Goal: Task Accomplishment & Management: Use online tool/utility

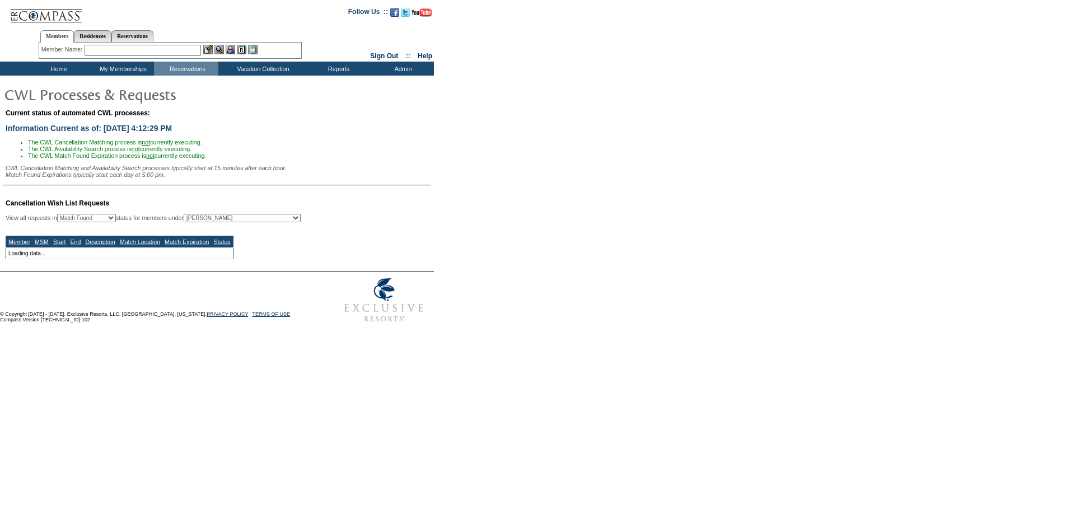
select select "50"
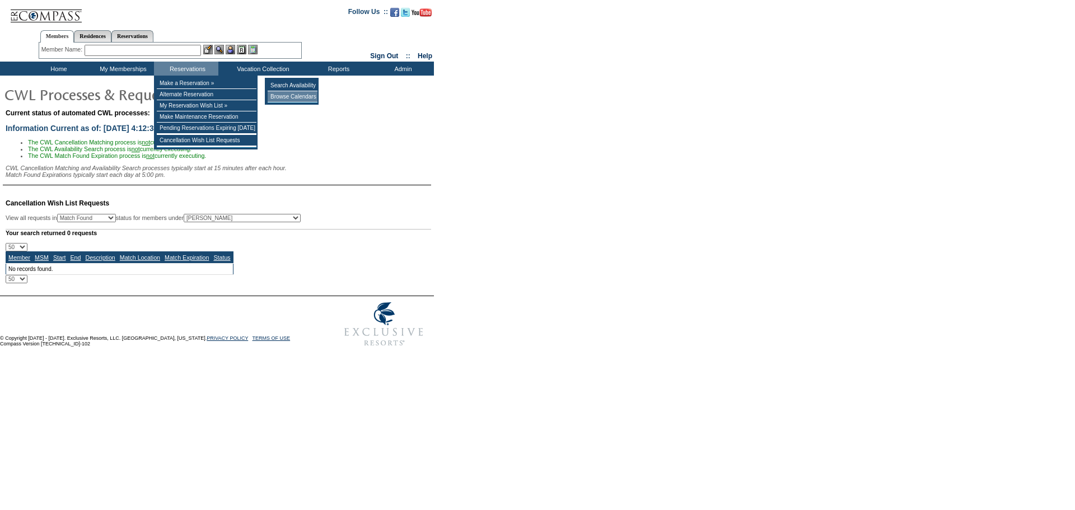
click at [292, 96] on td "Browse Calendars" at bounding box center [293, 96] width 50 height 11
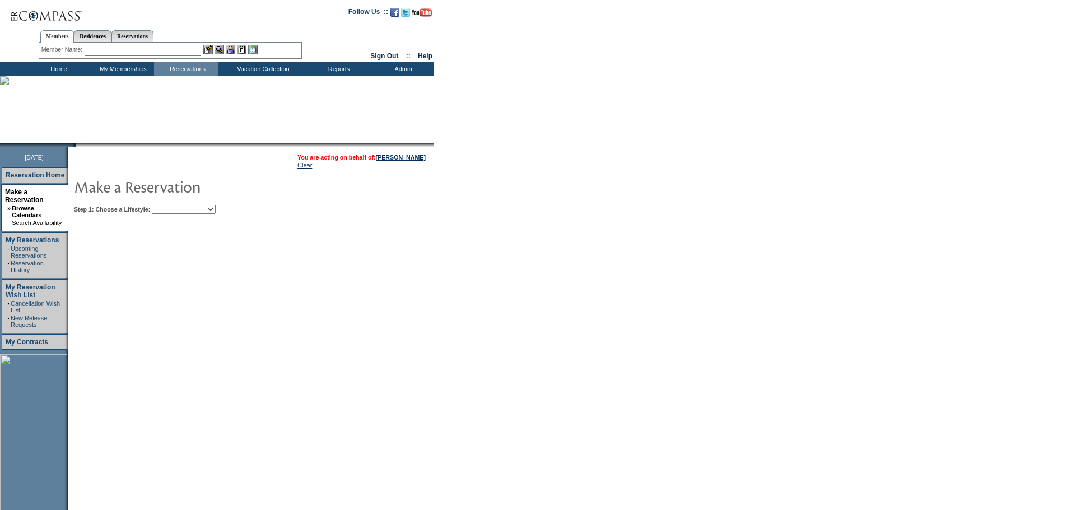
click at [216, 211] on select "Beach Leisure Metropolitan Mountain OIAL for Adventure OIAL for Couples OIAL fo…" at bounding box center [184, 209] width 64 height 9
click at [216, 210] on select "Beach Leisure Metropolitan Mountain OIAL for Adventure OIAL for Couples OIAL fo…" at bounding box center [184, 209] width 64 height 9
select select "Metropolitan"
click at [171, 206] on select "Beach Leisure Metropolitan Mountain OIAL for Adventure OIAL for Couples OIAL fo…" at bounding box center [184, 209] width 64 height 9
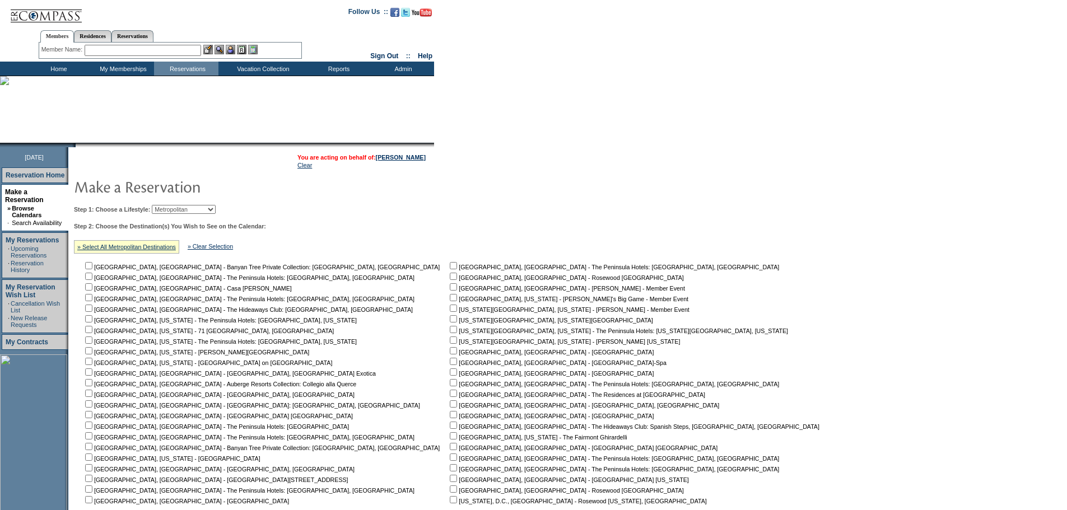
click at [450, 323] on input "checkbox" at bounding box center [453, 318] width 7 height 7
checkbox input "true"
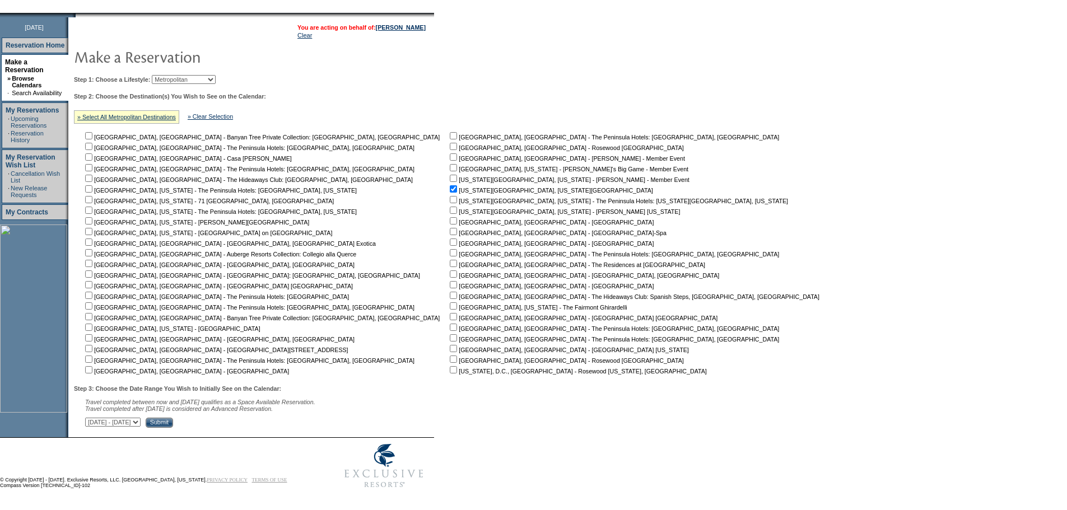
click at [141, 422] on select "October 2, 2025 - November 16, 2025 November 17, 2025 - December 31, 2025 Janua…" at bounding box center [112, 422] width 55 height 9
select select "11/17/2025|12/31/2025"
click at [91, 418] on select "October 2, 2025 - November 16, 2025 November 17, 2025 - December 31, 2025 Janua…" at bounding box center [112, 422] width 55 height 9
click at [173, 421] on input "Submit" at bounding box center [159, 423] width 27 height 10
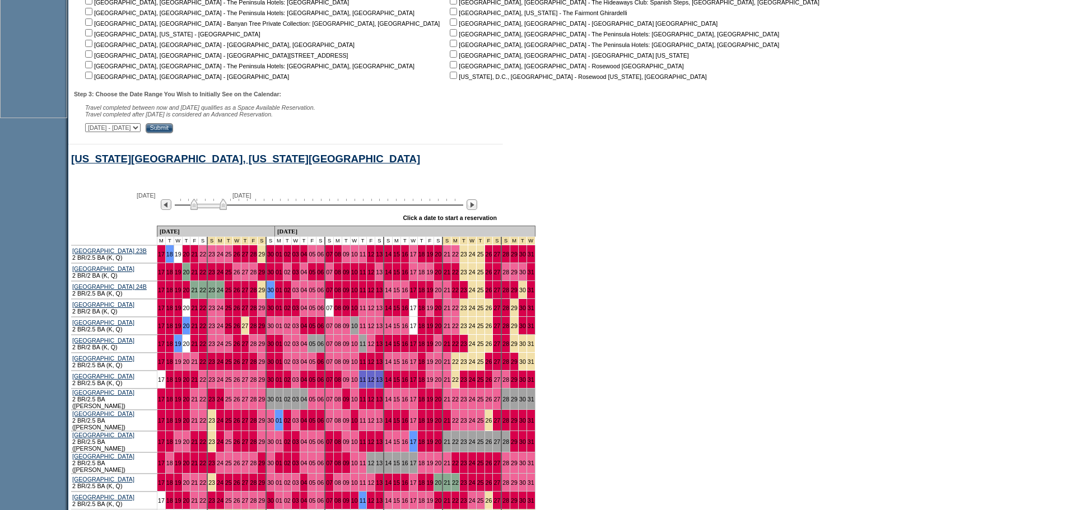
scroll to position [557, 0]
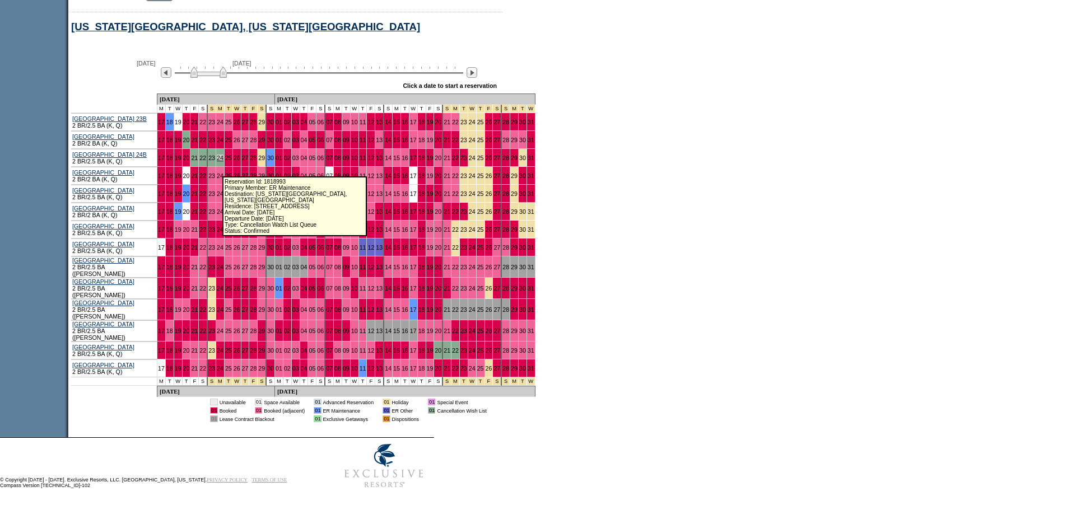
click at [217, 161] on link "24" at bounding box center [220, 158] width 7 height 7
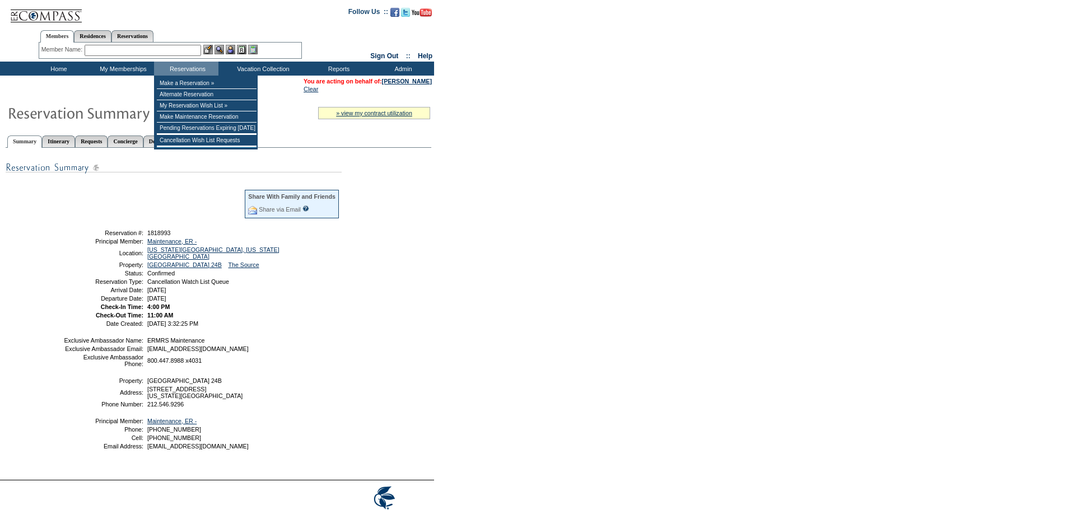
click at [184, 46] on input "text" at bounding box center [143, 50] width 116 height 11
click at [283, 95] on td "Browse Calendars" at bounding box center [293, 96] width 50 height 11
